Goal: Transaction & Acquisition: Purchase product/service

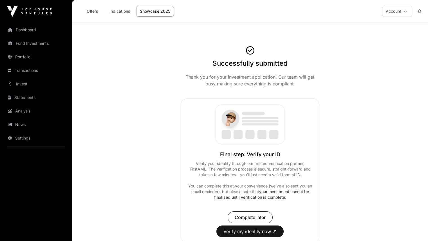
scroll to position [28, 0]
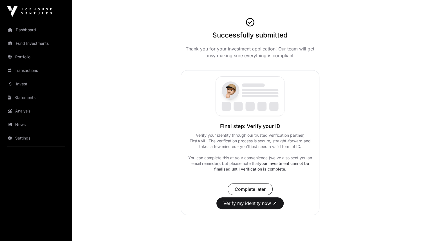
click at [26, 27] on link "Dashboard" at bounding box center [36, 30] width 63 height 12
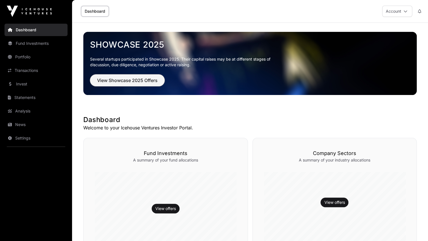
click at [133, 80] on span "View Showcase 2025 Offers" at bounding box center [127, 80] width 61 height 7
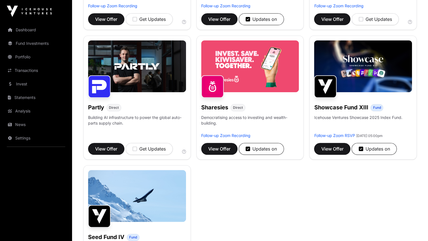
scroll to position [338, 0]
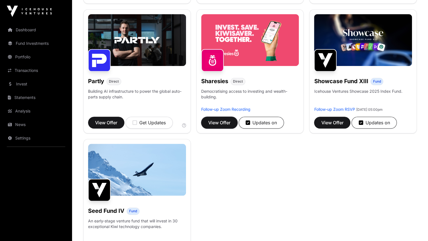
click at [227, 126] on span "View Offer" at bounding box center [219, 122] width 22 height 7
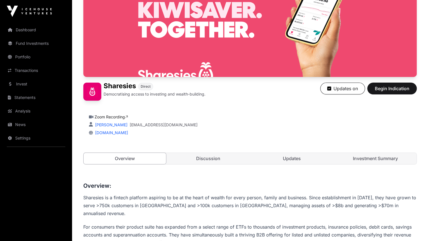
scroll to position [85, 0]
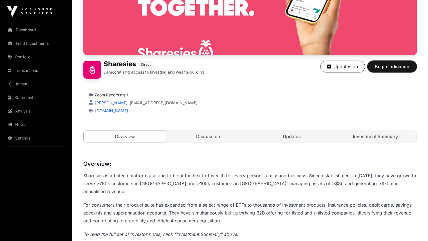
click at [394, 70] on span "Begin Indication" at bounding box center [392, 66] width 35 height 7
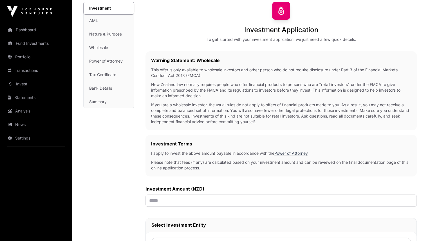
scroll to position [113, 0]
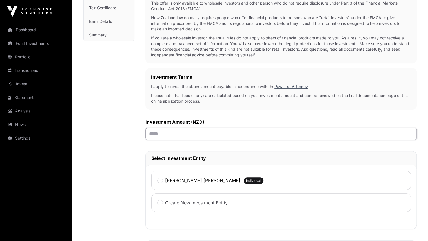
click at [154, 134] on input "text" at bounding box center [282, 134] width 272 height 12
type input "******"
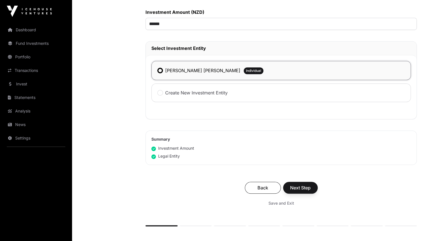
scroll to position [254, 0]
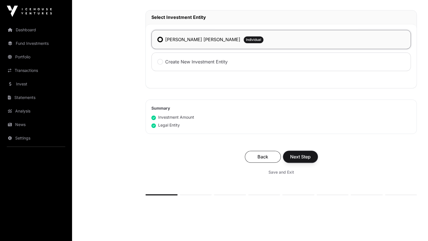
click at [308, 155] on span "Next Step" at bounding box center [300, 156] width 21 height 7
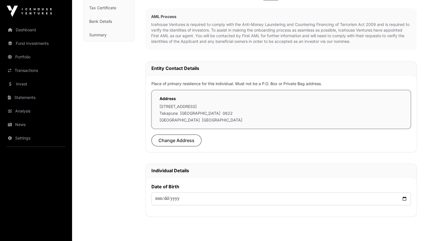
scroll to position [169, 0]
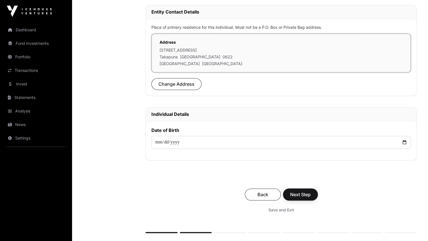
click at [305, 193] on span "Next Step" at bounding box center [300, 194] width 21 height 7
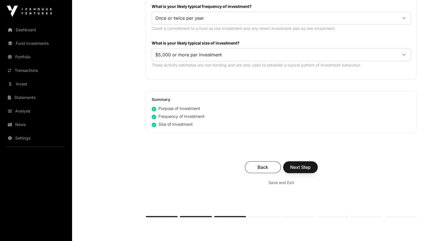
scroll to position [310, 0]
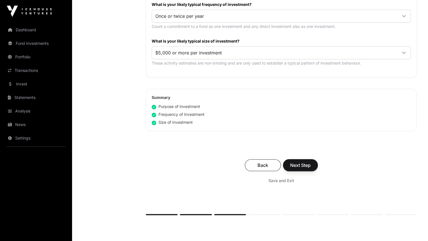
click at [307, 163] on span "Next Step" at bounding box center [300, 165] width 21 height 7
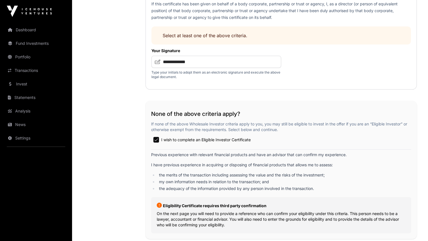
scroll to position [1042, 0]
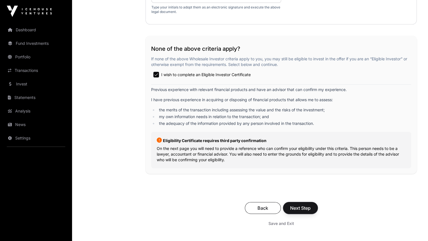
click at [301, 209] on span "Next Step" at bounding box center [300, 208] width 21 height 7
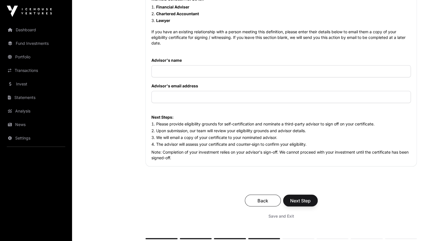
scroll to position [648, 0]
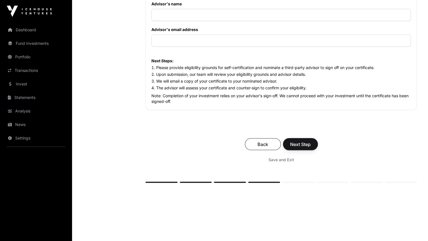
click at [301, 145] on span "Next Step" at bounding box center [300, 144] width 21 height 7
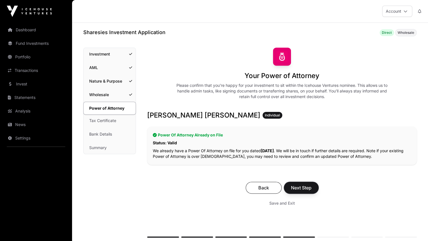
click at [302, 185] on span "Next Step" at bounding box center [301, 187] width 21 height 7
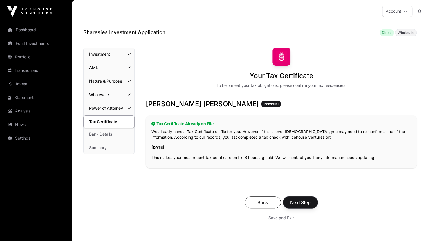
click at [300, 197] on button "Next Step" at bounding box center [300, 202] width 35 height 12
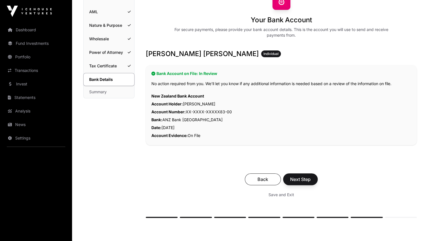
scroll to position [56, 0]
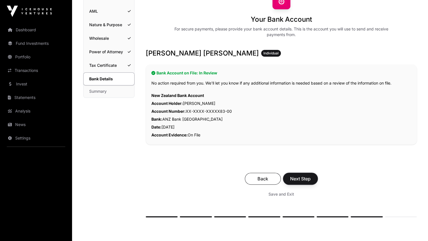
click at [305, 176] on span "Next Step" at bounding box center [300, 178] width 21 height 7
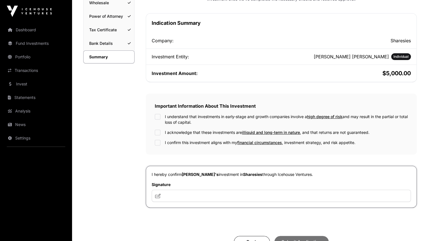
scroll to position [113, 0]
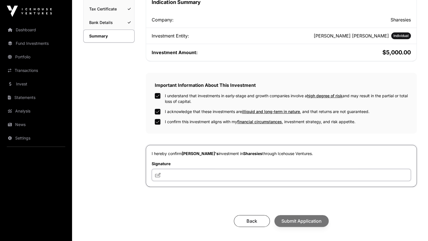
click at [181, 176] on input "text" at bounding box center [281, 175] width 259 height 12
type input "**********"
click at [293, 219] on span "Submit Application" at bounding box center [302, 220] width 40 height 7
